Goal: Information Seeking & Learning: Learn about a topic

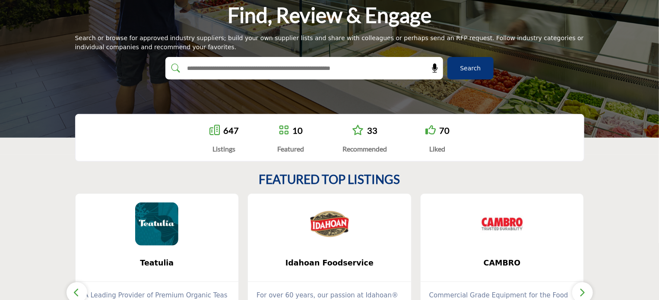
scroll to position [173, 0]
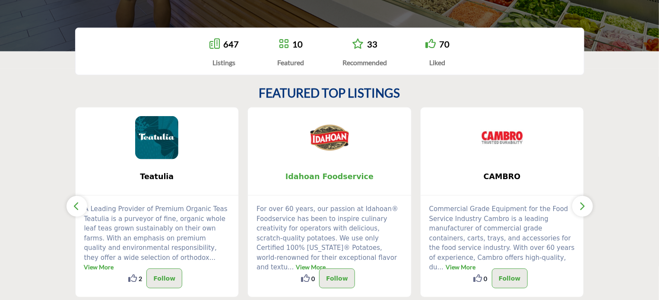
click at [307, 178] on span "Idahoan Foodservice" at bounding box center [329, 176] width 137 height 11
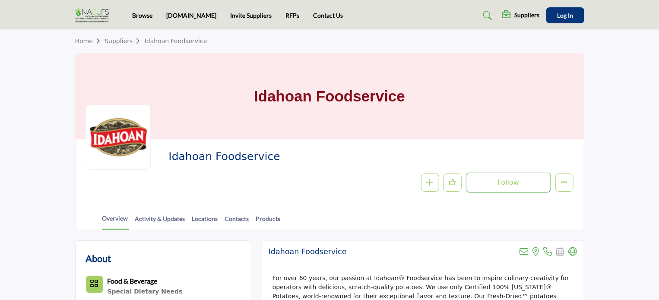
click at [0, 0] on div at bounding box center [0, 0] width 0 height 0
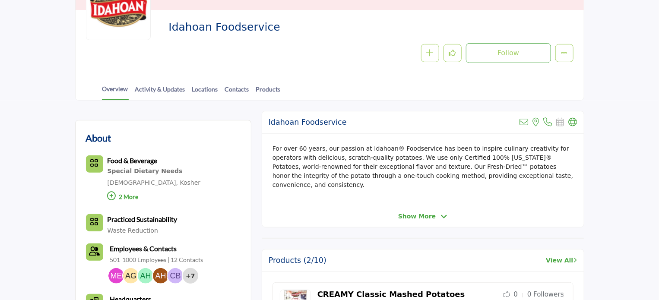
scroll to position [173, 0]
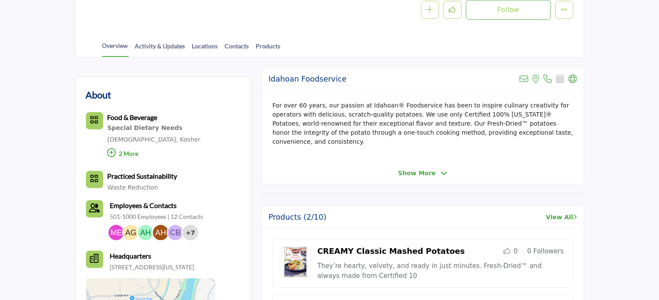
click at [444, 170] on icon at bounding box center [444, 174] width 7 height 8
click at [444, 169] on div "Show Less" at bounding box center [423, 173] width 322 height 9
click at [429, 169] on span "Show Less" at bounding box center [417, 173] width 36 height 9
click at [427, 169] on span "Show More" at bounding box center [417, 173] width 38 height 9
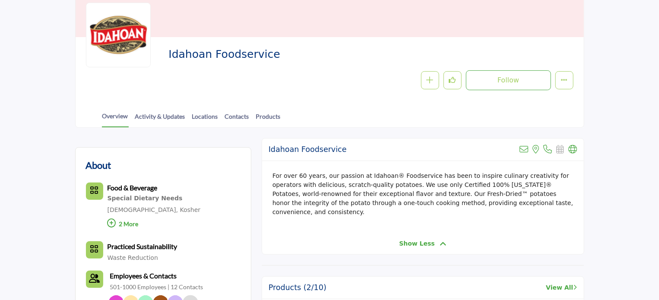
scroll to position [0, 0]
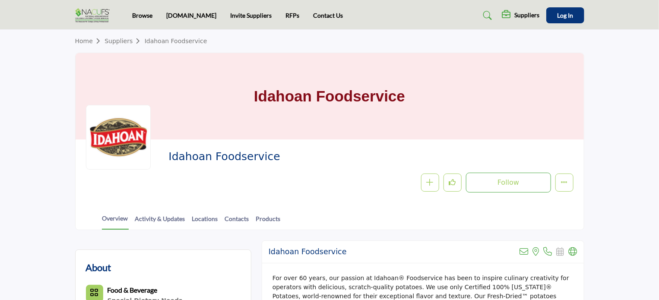
click at [309, 100] on h1 "Idahoan Foodservice" at bounding box center [329, 96] width 151 height 86
copy div "Idahoan Foodservice"
